Goal: Book appointment/travel/reservation

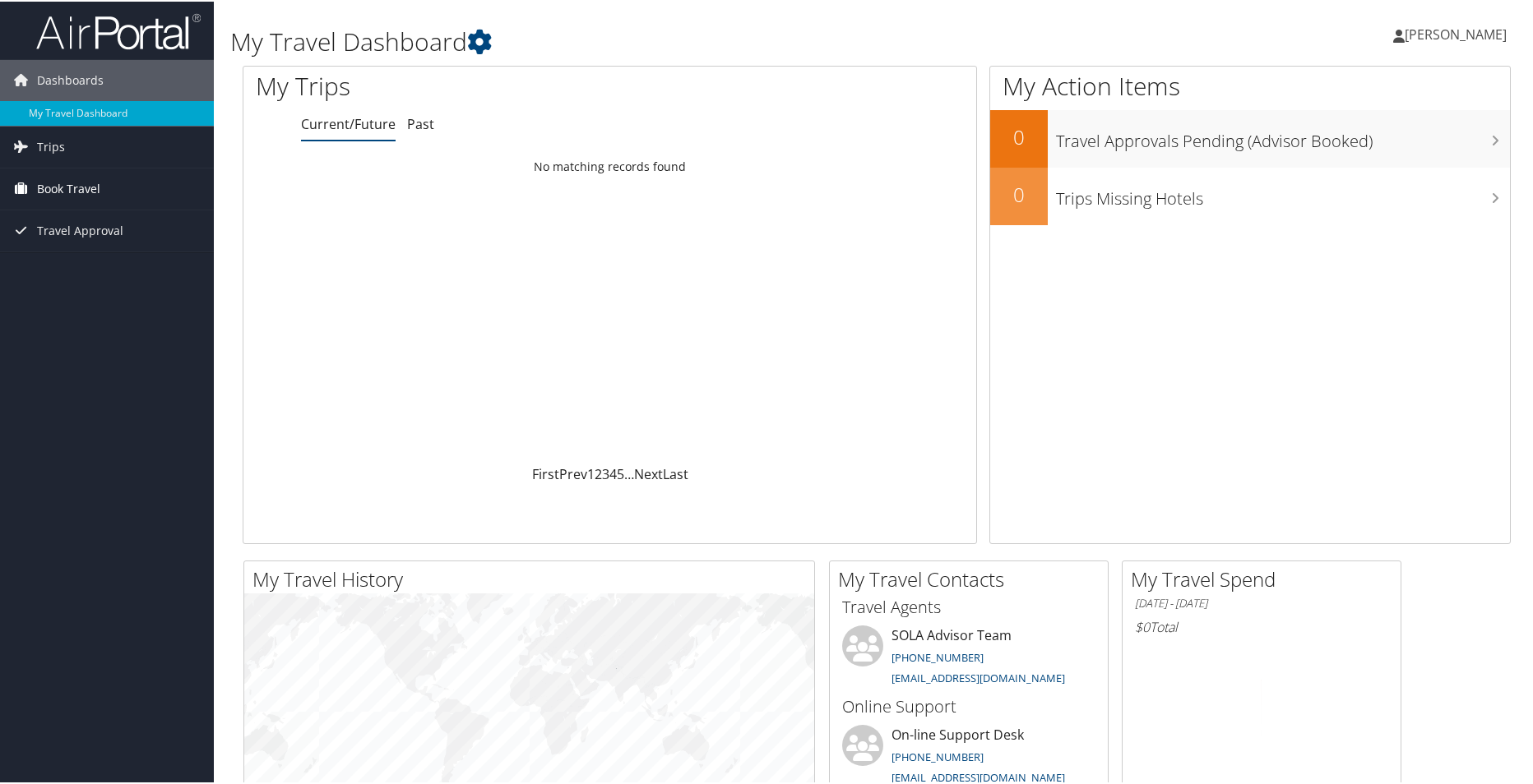
click at [82, 187] on span "Book Travel" at bounding box center [68, 188] width 63 height 42
click at [89, 244] on link "Book/Manage Online Trips" at bounding box center [107, 245] width 214 height 25
